Goal: Task Accomplishment & Management: Manage account settings

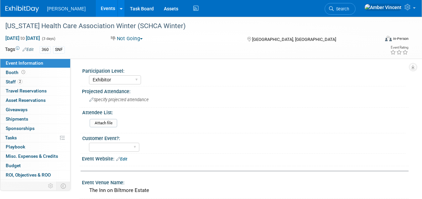
select select "Exhibitor"
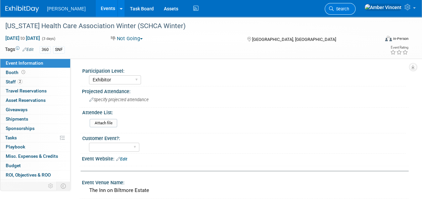
click at [355, 13] on link "Search" at bounding box center [339, 9] width 31 height 12
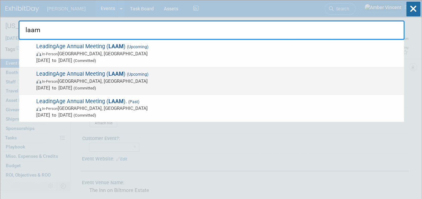
type input "laam"
click at [115, 72] on strong "LAAM" at bounding box center [115, 74] width 15 height 6
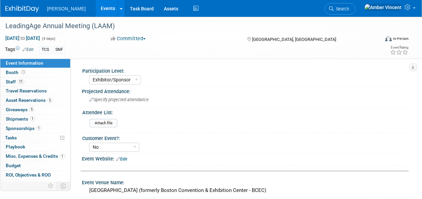
select select "Exhibitor/Sponsor"
select select "No"
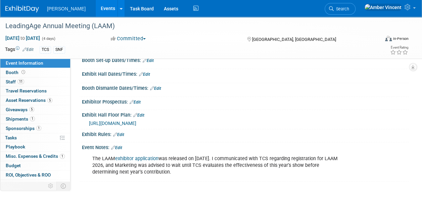
scroll to position [168, 0]
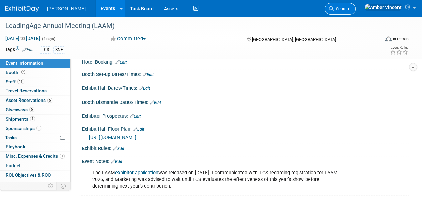
click at [355, 11] on link "Search" at bounding box center [339, 9] width 31 height 12
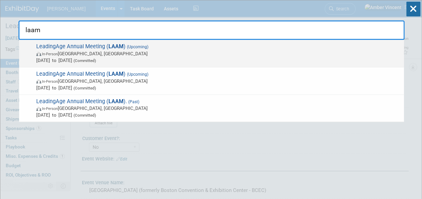
type input "laam"
click at [121, 52] on span "In-Person Boston, MA" at bounding box center [218, 53] width 364 height 7
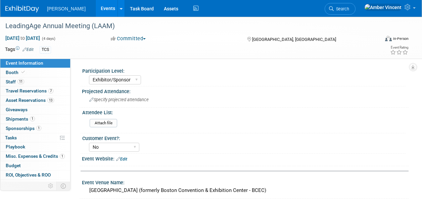
select select "Exhibitor/Sponsor"
select select "No"
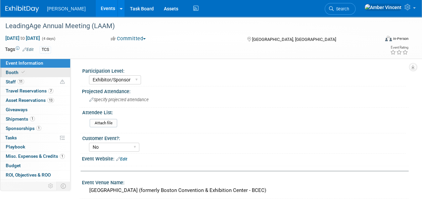
click at [35, 71] on link "Booth" at bounding box center [35, 72] width 70 height 9
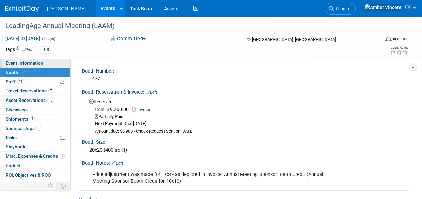
click at [25, 61] on span "Event Information" at bounding box center [25, 62] width 38 height 5
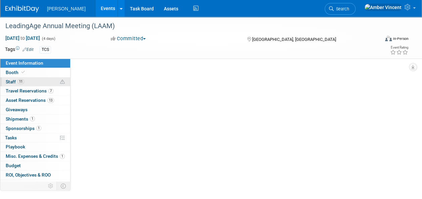
select select "Exhibitor/Sponsor"
select select "No"
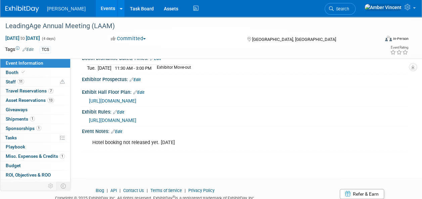
scroll to position [270, 0]
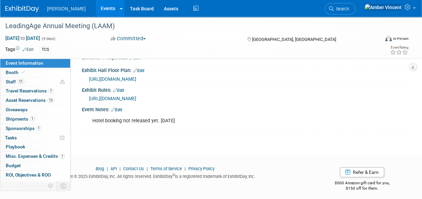
click at [120, 108] on link "Edit" at bounding box center [116, 110] width 11 height 5
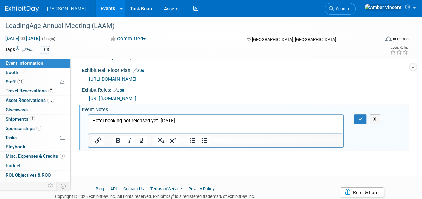
click at [194, 118] on p "Hotel booking not released yet. 7/16/2025" at bounding box center [215, 120] width 247 height 7
click at [177, 127] on p "Download the app to engage with attendees." at bounding box center [215, 127] width 247 height 7
drag, startPoint x: 89, startPoint y: 12, endPoint x: 96, endPoint y: 136, distance: 124.0
click at [96, 136] on icon "Insert/edit link" at bounding box center [98, 140] width 8 height 8
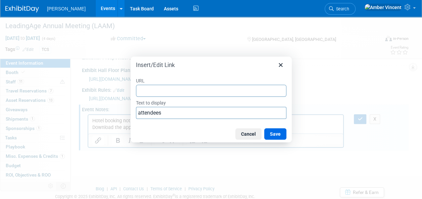
type input "https://appdownload.rdmobile.com/ef/leadingage/765"
click at [269, 135] on button "Save" at bounding box center [275, 133] width 22 height 11
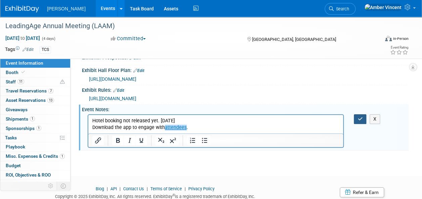
click at [365, 116] on button "button" at bounding box center [359, 119] width 12 height 10
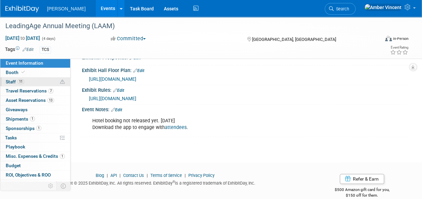
click at [13, 78] on link "11 Staff 11" at bounding box center [35, 81] width 70 height 9
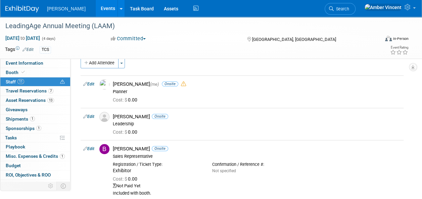
scroll to position [0, 0]
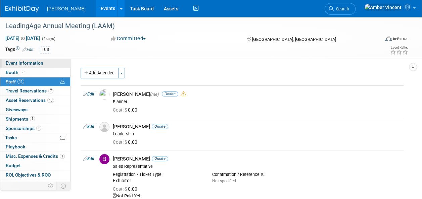
click at [32, 64] on span "Event Information" at bounding box center [25, 62] width 38 height 5
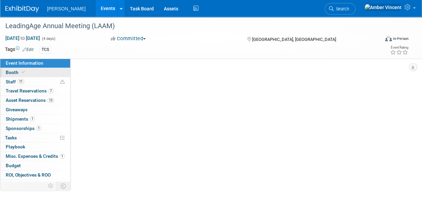
select select "Exhibitor/Sponsor"
select select "No"
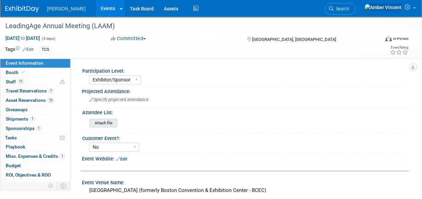
click at [111, 123] on input "file" at bounding box center [70, 123] width 91 height 8
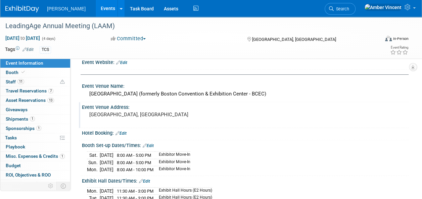
scroll to position [101, 0]
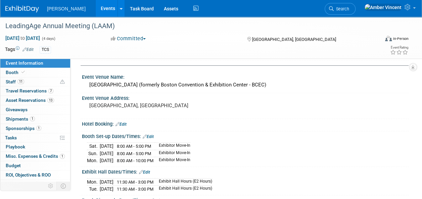
click at [123, 123] on link "Edit" at bounding box center [120, 124] width 11 height 5
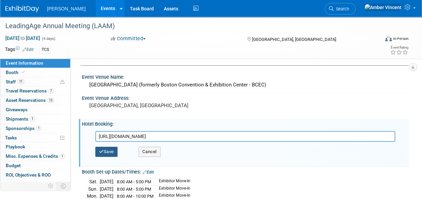
type input "https://annualmeeting.leadingage.org/hotel-travel/"
click at [105, 148] on button "Save" at bounding box center [106, 152] width 22 height 10
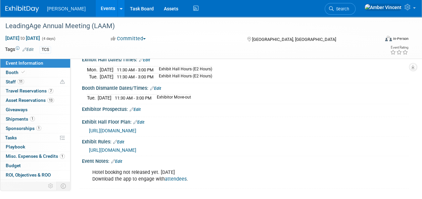
scroll to position [235, 0]
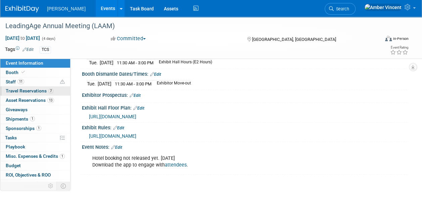
click at [20, 93] on span "Travel Reservations 7" at bounding box center [30, 90] width 48 height 5
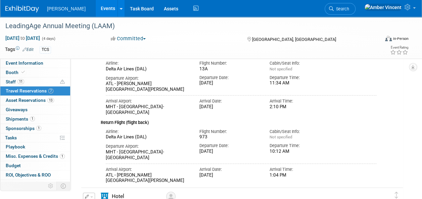
scroll to position [0, 0]
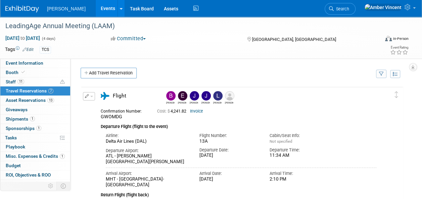
click at [22, 77] on div "Booth Booth" at bounding box center [35, 72] width 70 height 9
click at [20, 80] on span "11" at bounding box center [20, 81] width 7 height 5
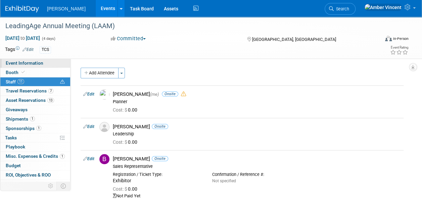
click at [25, 62] on span "Event Information" at bounding box center [25, 62] width 38 height 5
select select "Exhibitor/Sponsor"
select select "No"
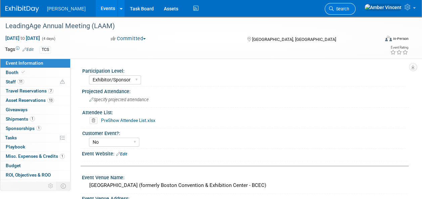
click at [349, 7] on span "Search" at bounding box center [340, 8] width 15 height 5
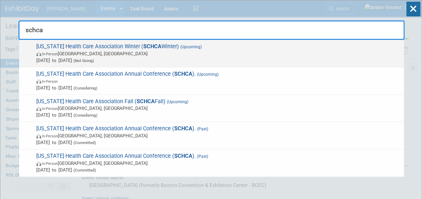
type input "schca"
click at [146, 50] on span "South Carolina Health Care Association Winter ( SCHCA Winter) (Upcoming) In-Per…" at bounding box center [217, 53] width 366 height 20
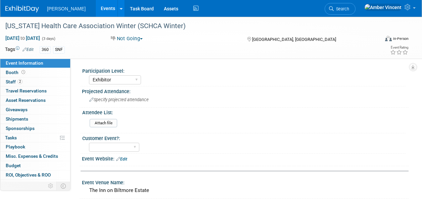
select select "Exhibitor"
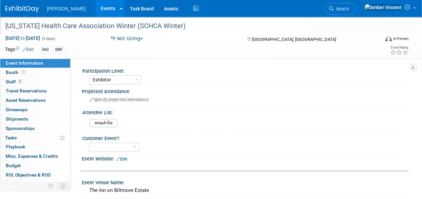
click at [124, 26] on div "[US_STATE] Health Care Association Winter (SCHCA Winter)" at bounding box center [188, 26] width 371 height 12
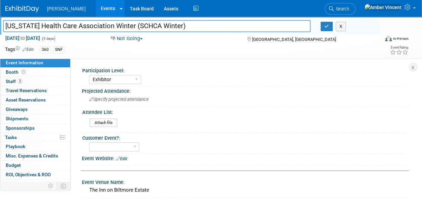
click at [131, 25] on input "[US_STATE] Health Care Association Winter (SCHCA Winter)" at bounding box center [156, 26] width 307 height 12
click at [171, 26] on input "South Carolina Health Care Association Fall (SCHCA Winter)" at bounding box center [156, 26] width 307 height 12
type input "[US_STATE] Health Care Association Fall (SCHCA Fall)"
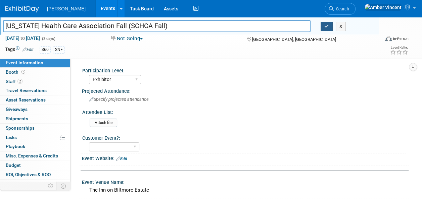
click at [326, 28] on icon "button" at bounding box center [326, 26] width 5 height 4
